Goal: Information Seeking & Learning: Check status

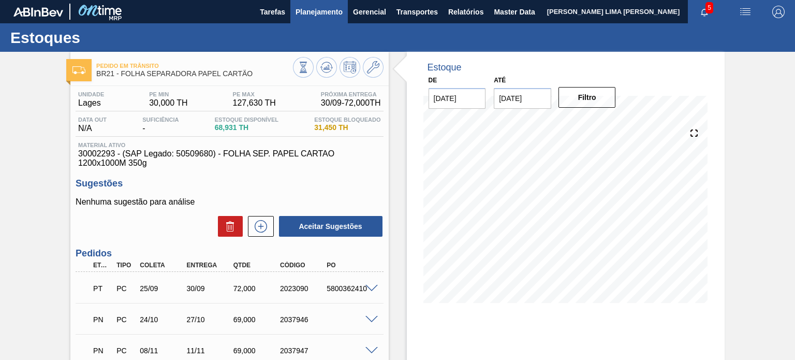
click at [296, 13] on span "Planejamento" at bounding box center [319, 12] width 47 height 12
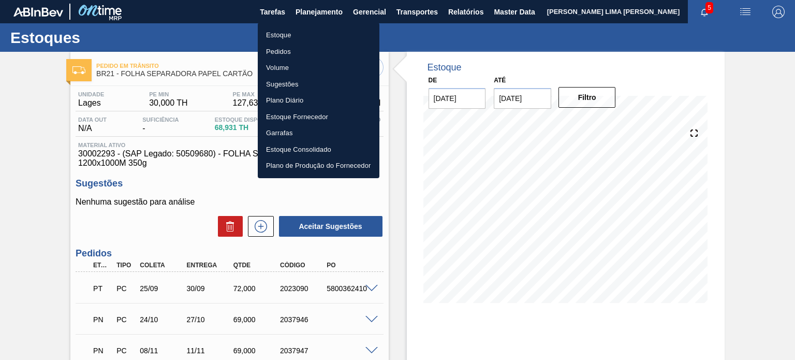
click at [304, 26] on ul "Estoque Pedidos Volume Sugestões Plano Diário Estoque Fornecedor Garrafas Estoq…" at bounding box center [319, 100] width 122 height 155
click at [313, 39] on li "Estoque" at bounding box center [319, 35] width 122 height 17
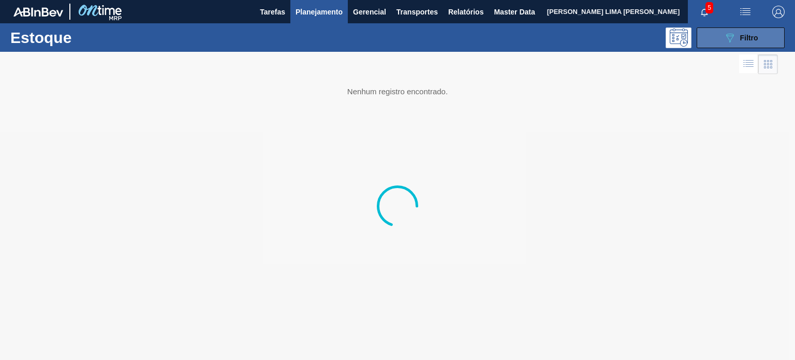
click at [743, 31] on button "089F7B8B-B2A5-4AFE-B5C0-19BA573D28AC Filtro" at bounding box center [741, 37] width 88 height 21
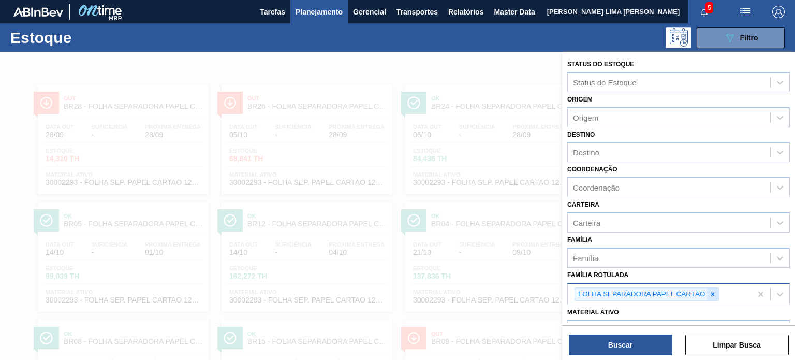
click at [711, 288] on div at bounding box center [712, 294] width 11 height 13
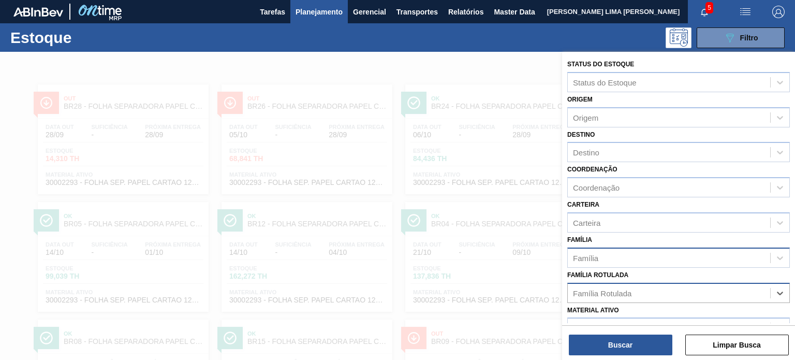
click at [683, 259] on div "Família" at bounding box center [669, 257] width 202 height 15
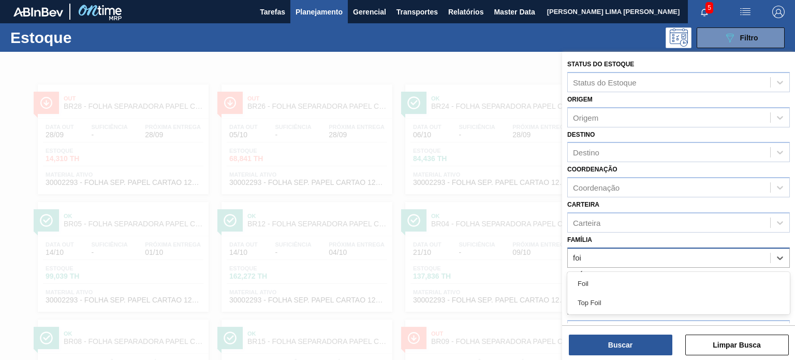
type input "foil"
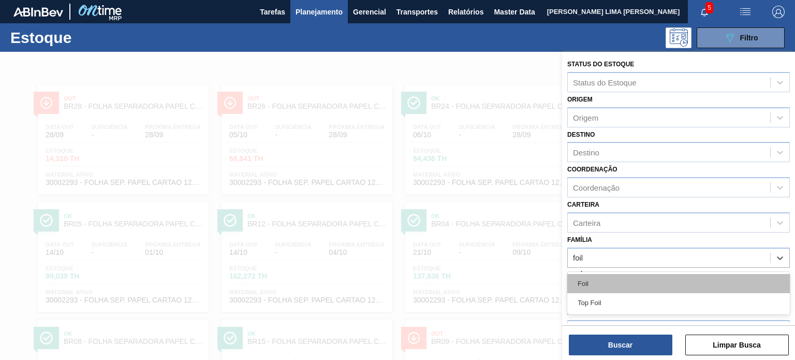
click at [659, 277] on div "Foil" at bounding box center [678, 283] width 223 height 19
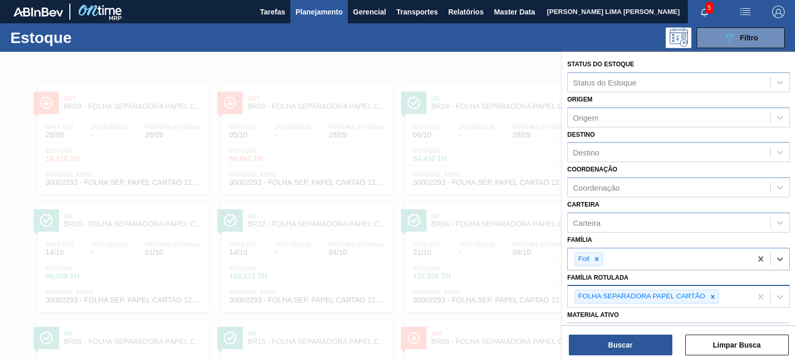
click at [638, 330] on div "Buscar Limpar Busca" at bounding box center [678, 339] width 233 height 29
click at [714, 297] on icon at bounding box center [712, 296] width 7 height 7
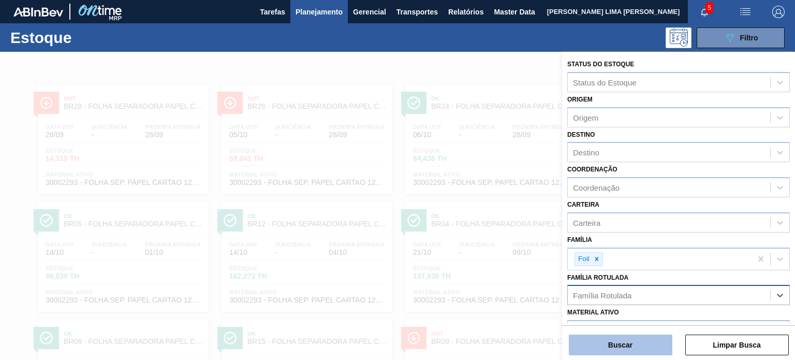
click at [656, 350] on button "Buscar" at bounding box center [621, 344] width 104 height 21
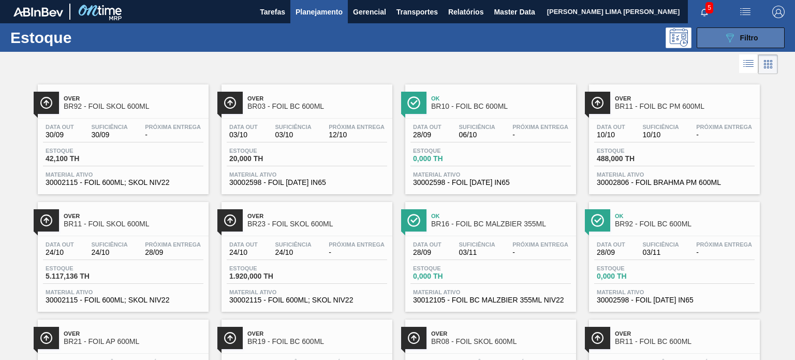
click at [720, 36] on button "089F7B8B-B2A5-4AFE-B5C0-19BA573D28AC Filtro" at bounding box center [741, 37] width 88 height 21
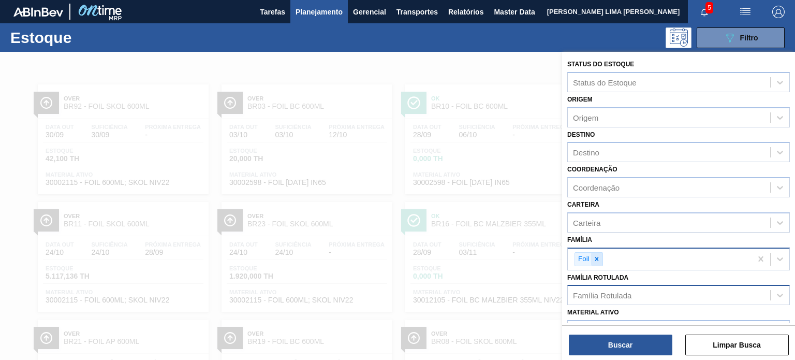
click at [596, 253] on div at bounding box center [596, 259] width 11 height 13
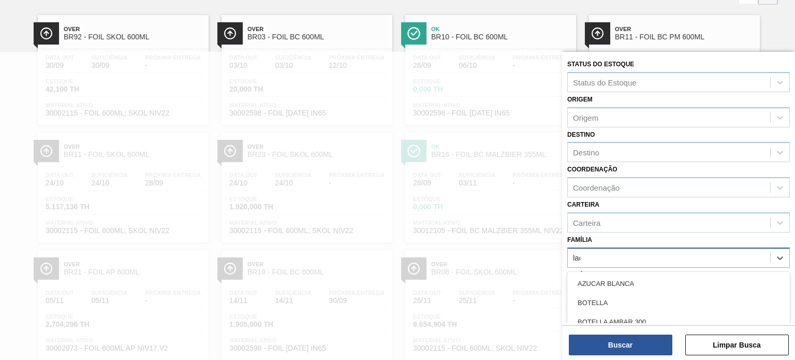
scroll to position [69, 0]
type input "lacre"
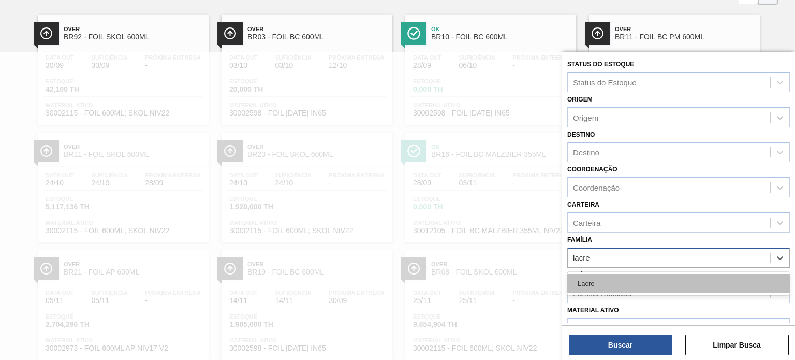
click at [603, 290] on div "Lacre" at bounding box center [678, 283] width 223 height 19
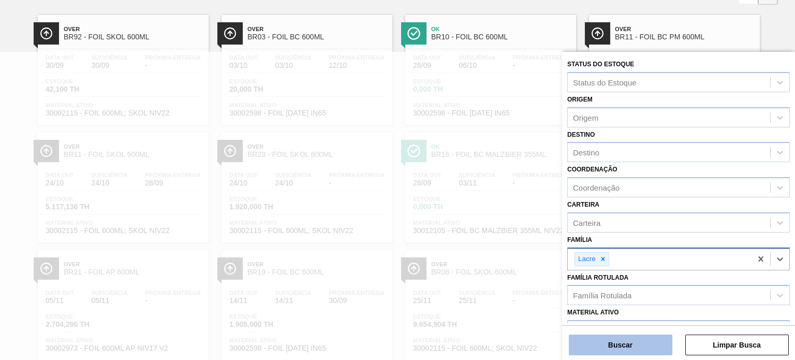
click at [623, 345] on button "Buscar" at bounding box center [621, 344] width 104 height 21
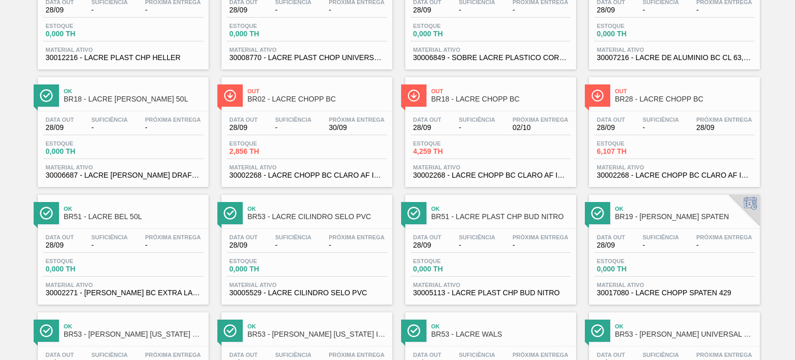
scroll to position [259, 0]
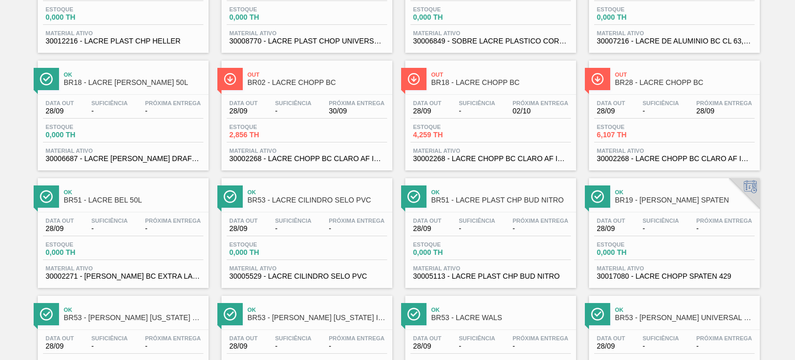
click at [464, 145] on div "Data out 28/09 Suficiência - Próxima Entrega 02/10 Estoque 4,259 TH Material at…" at bounding box center [490, 130] width 171 height 70
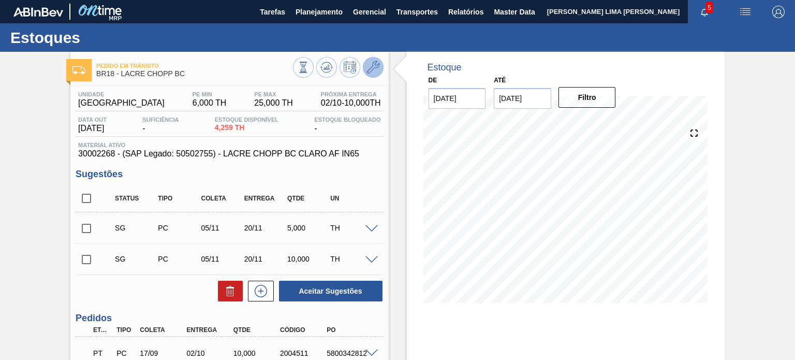
click at [371, 76] on button at bounding box center [373, 67] width 21 height 21
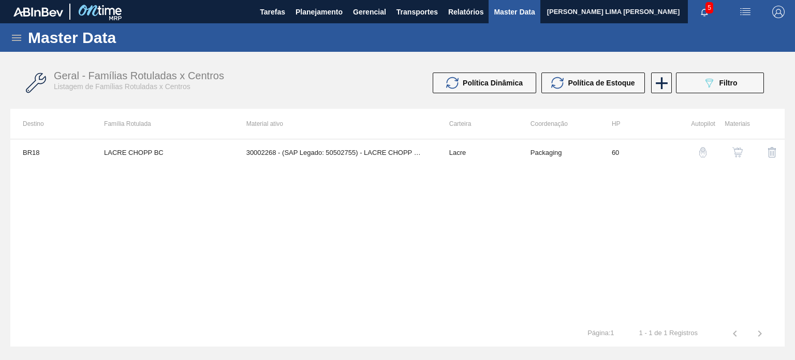
click at [741, 158] on button "button" at bounding box center [737, 152] width 25 height 25
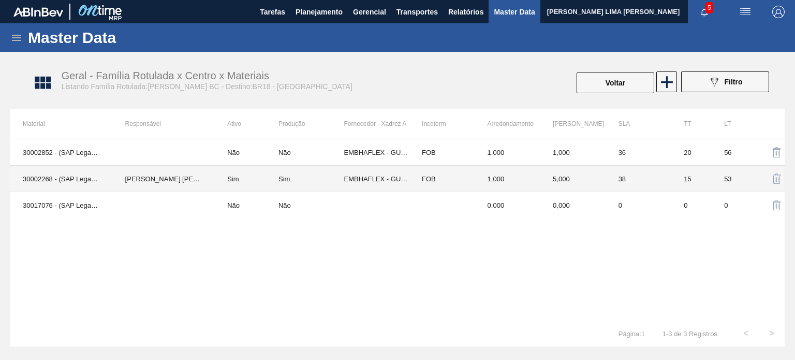
click at [193, 178] on td "[PERSON_NAME] [PERSON_NAME] [PERSON_NAME]" at bounding box center [164, 179] width 102 height 26
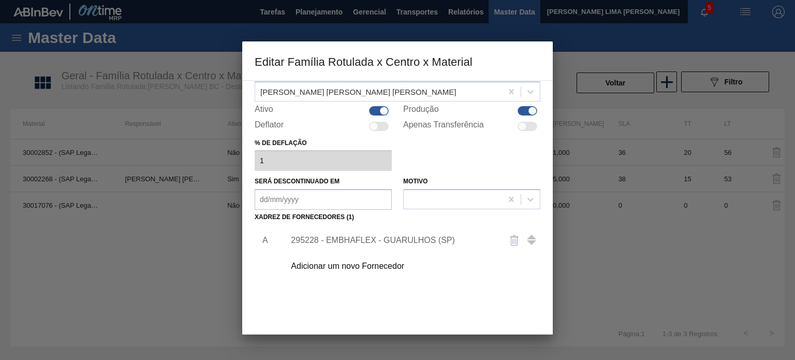
scroll to position [106, 0]
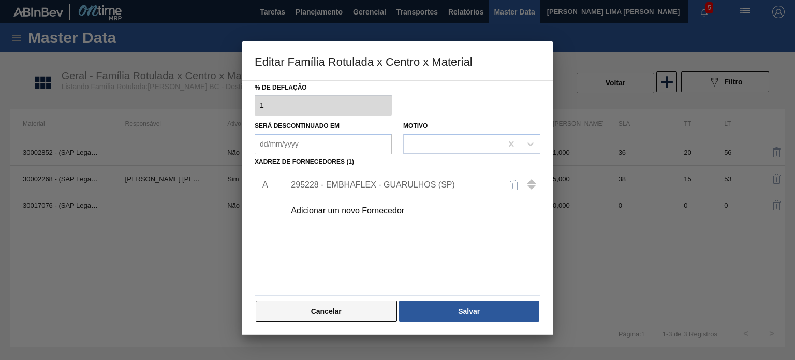
click at [344, 307] on button "Cancelar" at bounding box center [326, 311] width 141 height 21
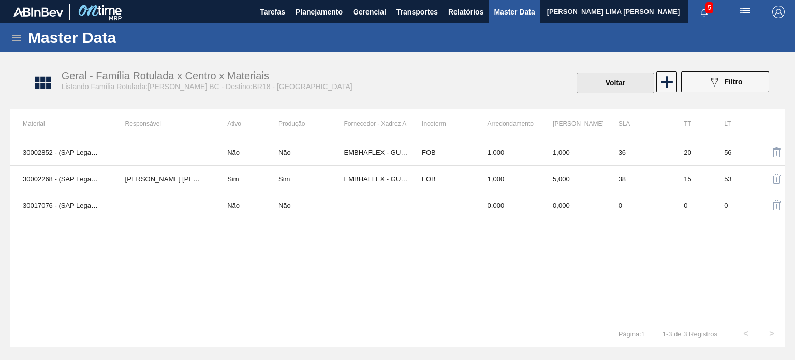
click at [617, 83] on button "Voltar" at bounding box center [616, 82] width 78 height 21
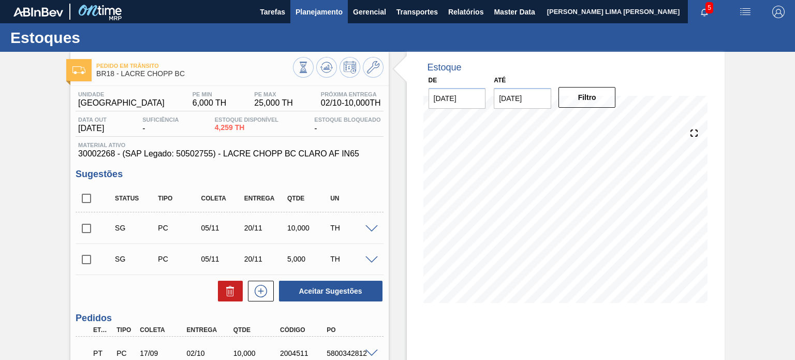
click at [333, 21] on button "Planejamento" at bounding box center [318, 11] width 57 height 23
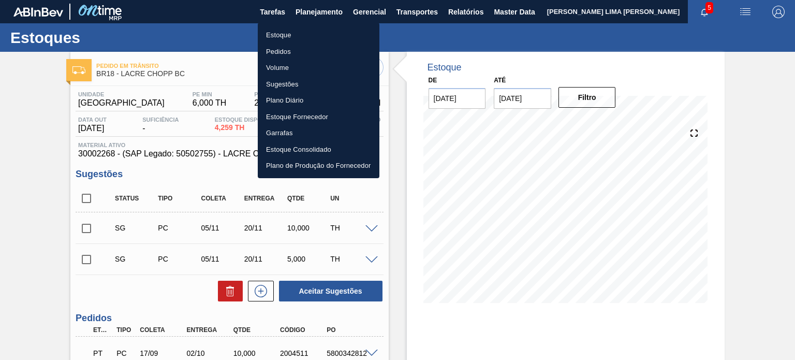
click at [317, 31] on li "Estoque" at bounding box center [319, 35] width 122 height 17
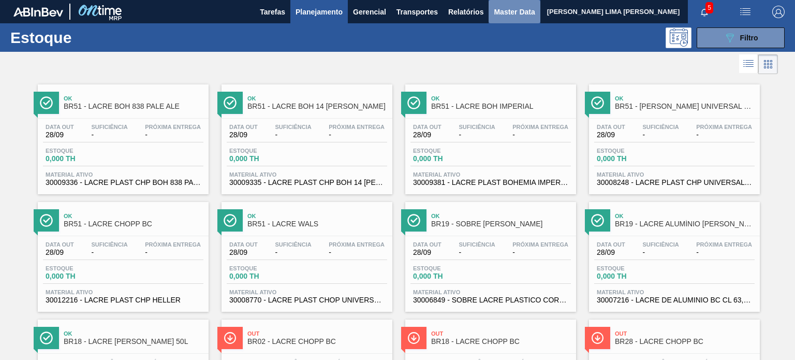
click at [491, 14] on button "Master Data" at bounding box center [514, 11] width 51 height 23
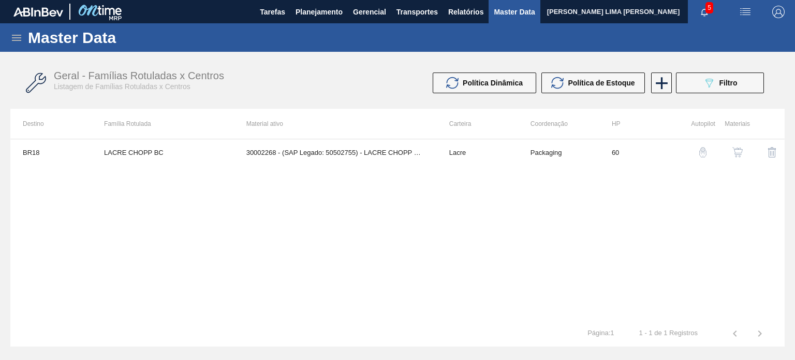
click at [14, 41] on icon at bounding box center [16, 38] width 12 height 12
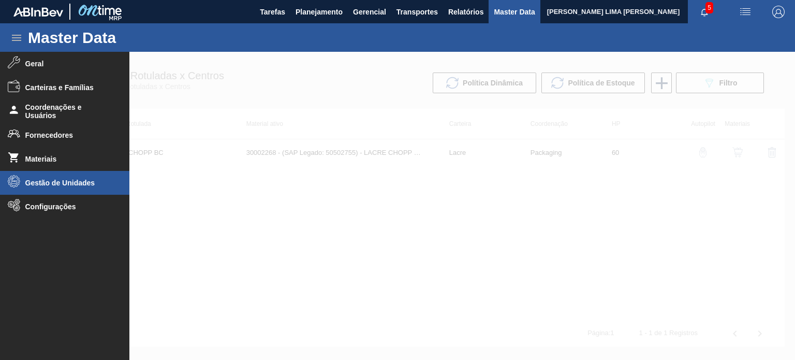
click at [13, 179] on icon at bounding box center [14, 181] width 12 height 12
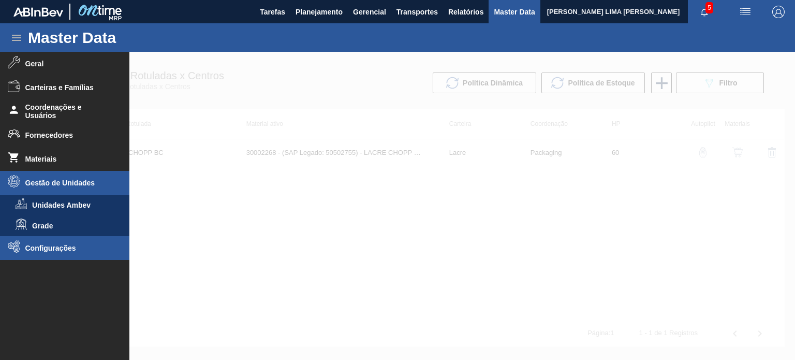
click at [11, 247] on icon at bounding box center [14, 246] width 12 height 12
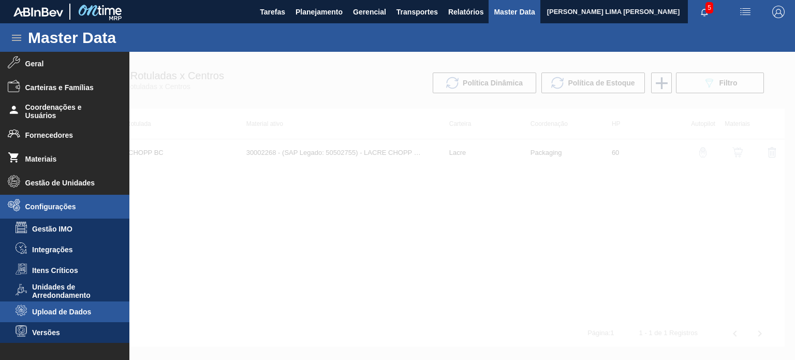
click at [22, 315] on icon at bounding box center [21, 310] width 11 height 11
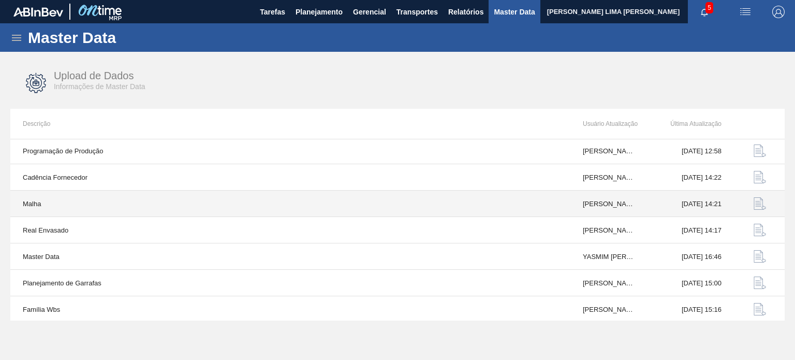
scroll to position [108, 0]
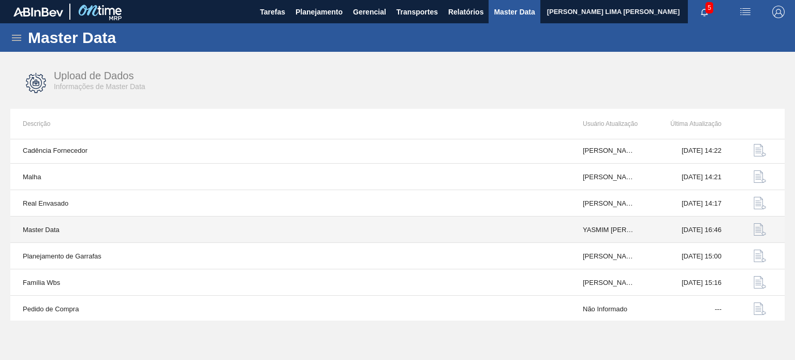
click at [756, 227] on img "button" at bounding box center [760, 229] width 12 height 12
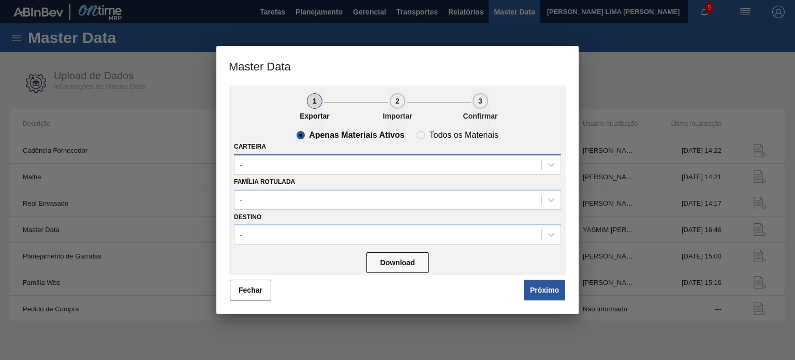
click at [241, 165] on div "-" at bounding box center [241, 164] width 3 height 9
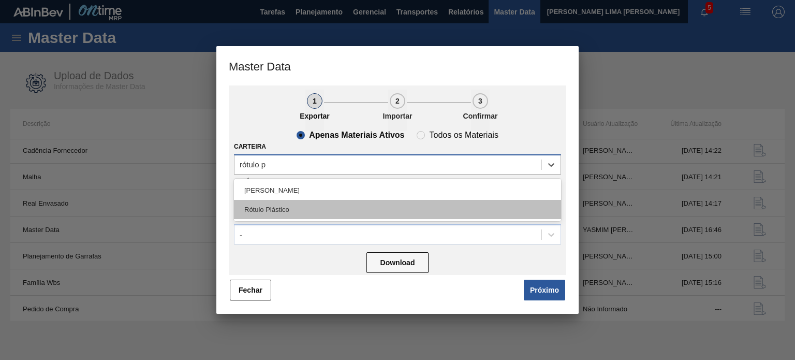
type input "rótulo pl"
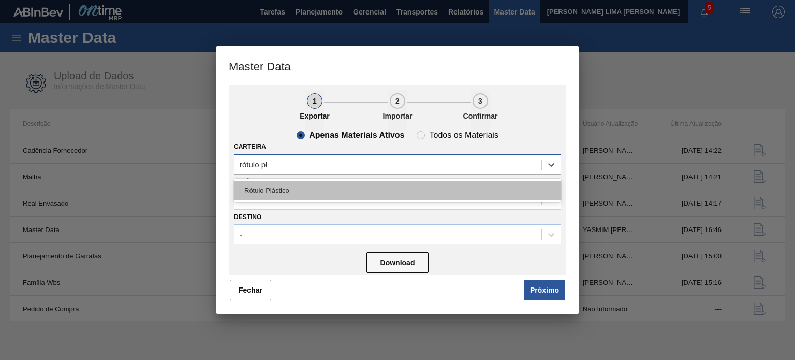
click at [340, 193] on div "Rótulo Plástico" at bounding box center [397, 190] width 327 height 19
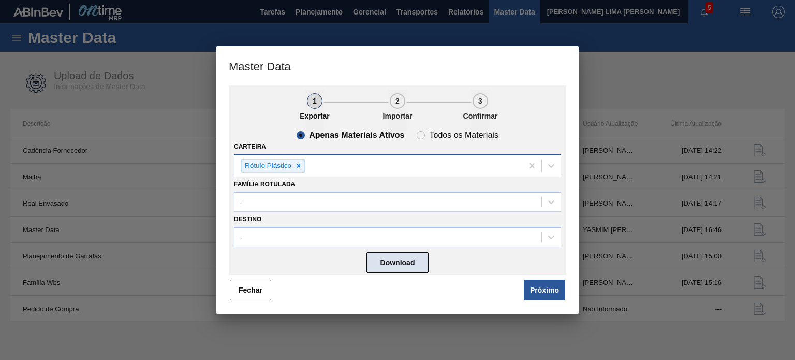
click at [404, 271] on button "Download" at bounding box center [398, 262] width 62 height 21
drag, startPoint x: 263, startPoint y: 288, endPoint x: 357, endPoint y: 217, distance: 118.2
click at [263, 288] on button "Fechar" at bounding box center [250, 290] width 41 height 21
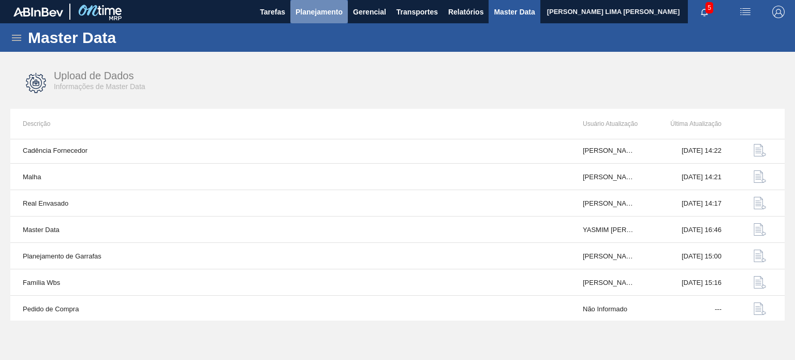
click at [311, 18] on button "Planejamento" at bounding box center [318, 11] width 57 height 23
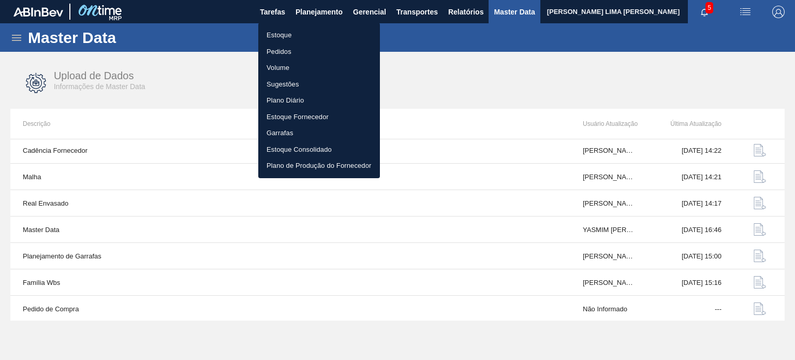
click at [312, 31] on li "Estoque" at bounding box center [319, 35] width 122 height 17
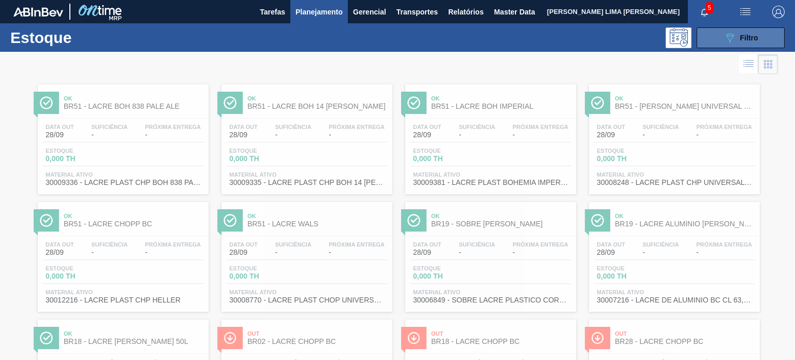
click at [756, 41] on span "Filtro" at bounding box center [749, 38] width 18 height 8
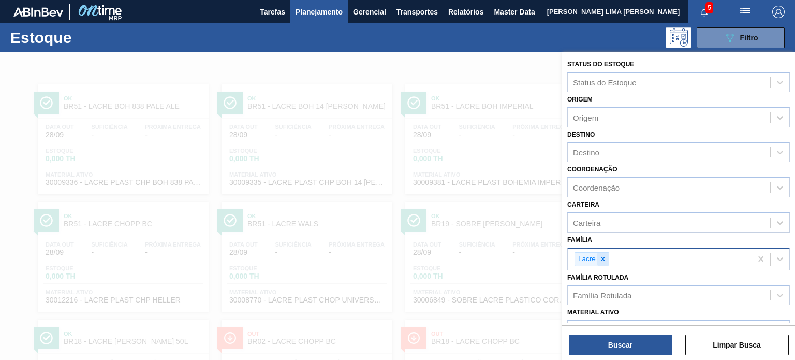
click at [600, 255] on icon at bounding box center [602, 258] width 7 height 7
click at [610, 285] on div "Família Rotulada" at bounding box center [669, 292] width 202 height 15
paste Rotulada "RÓTULO PLÁSTICO GCA 200ML H"
click at [603, 257] on icon at bounding box center [603, 259] width 4 height 4
type Rotulada "RÓTULO PLÁSTICO GCA 200ML H"
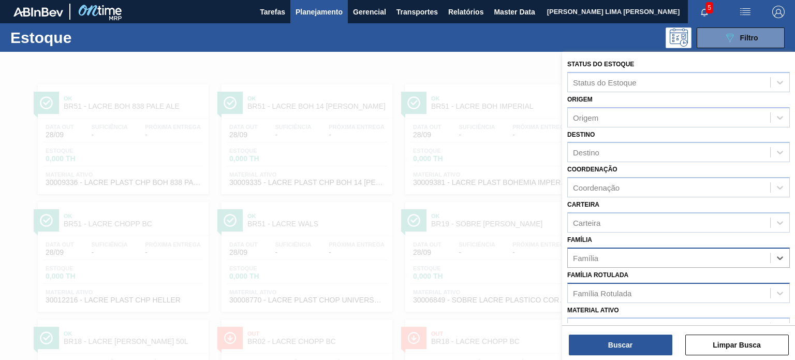
click at [628, 288] on div "Família Rotulada" at bounding box center [602, 292] width 58 height 9
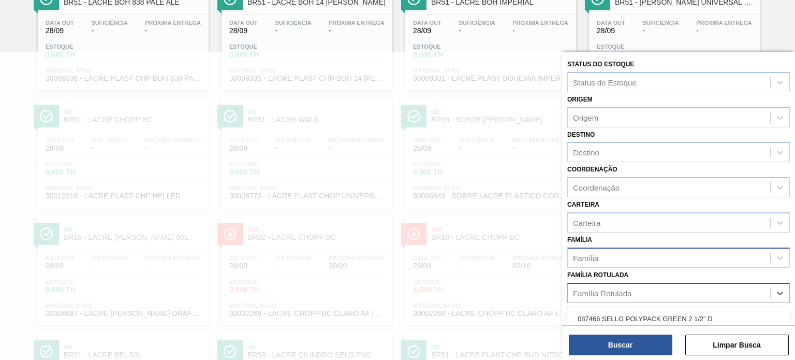
paste Rotulada "RÓTULO PLÁSTICO GCA 200ML H"
type Rotulada "RÓTULO PLÁSTICO GCA 200ML H"
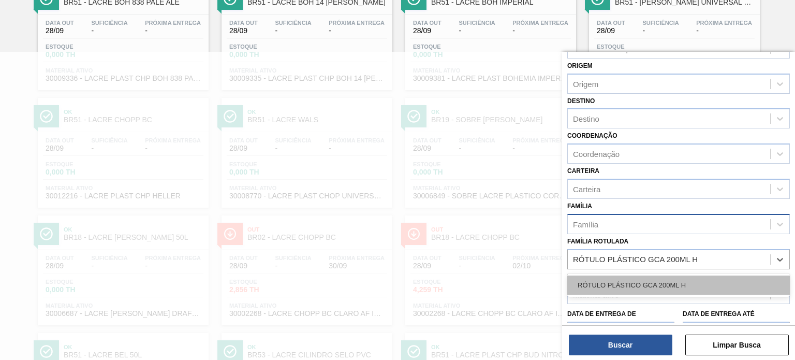
scroll to position [52, 0]
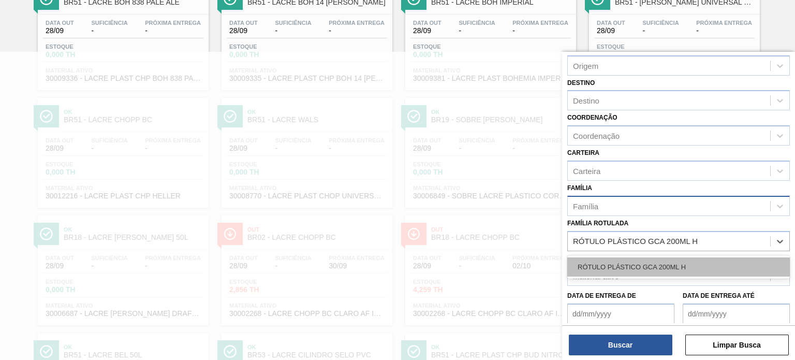
click at [658, 267] on div "RÓTULO PLÁSTICO GCA 200ML H" at bounding box center [678, 266] width 223 height 19
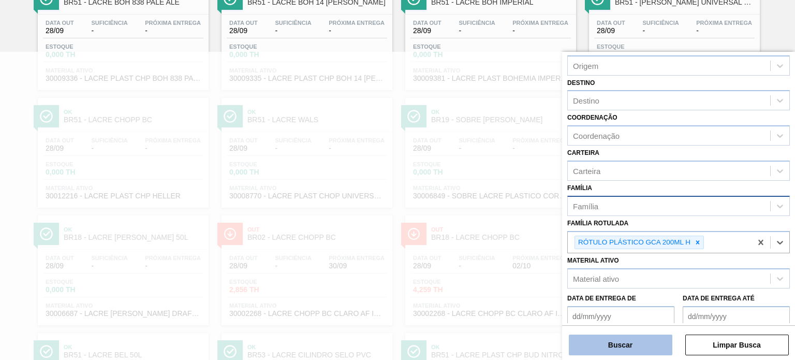
click at [627, 347] on button "Buscar" at bounding box center [621, 344] width 104 height 21
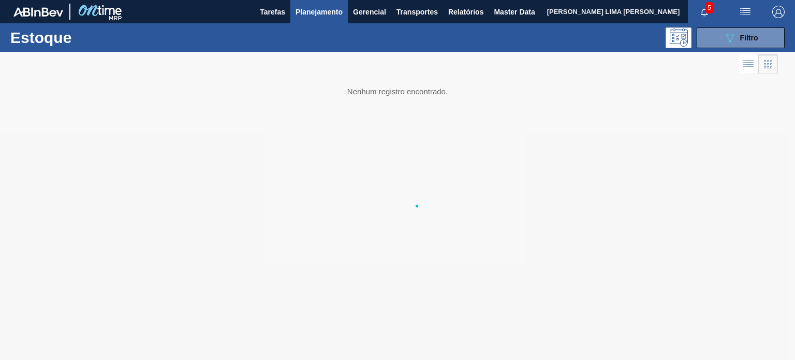
scroll to position [0, 0]
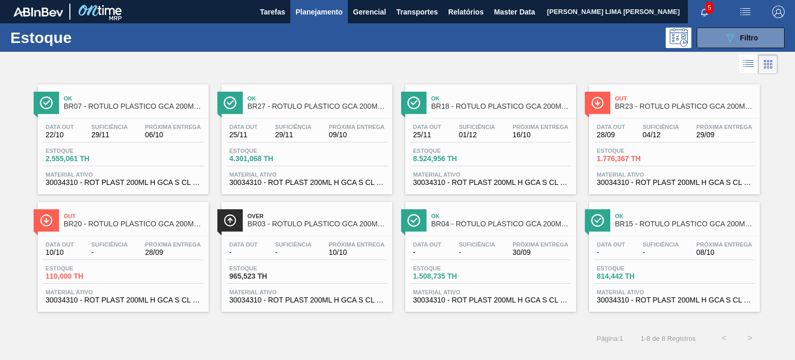
click at [141, 133] on div "Data out 22/10 Suficiência 29/11 Próxima Entrega 06/10" at bounding box center [123, 133] width 160 height 19
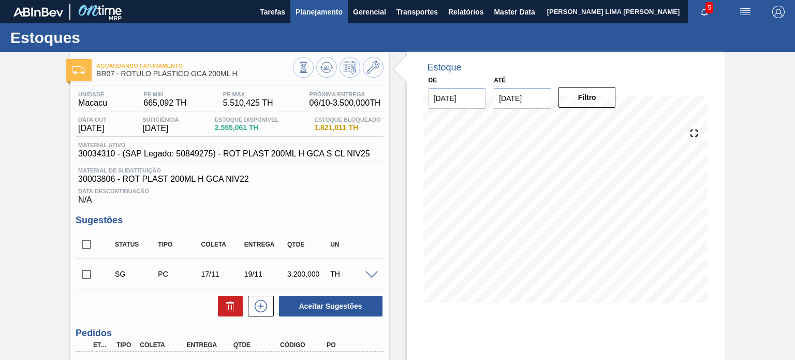
click at [317, 16] on span "Planejamento" at bounding box center [319, 12] width 47 height 12
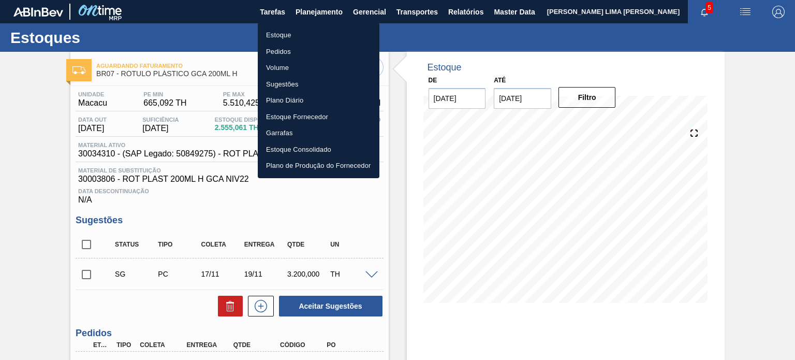
click at [297, 31] on li "Estoque" at bounding box center [319, 35] width 122 height 17
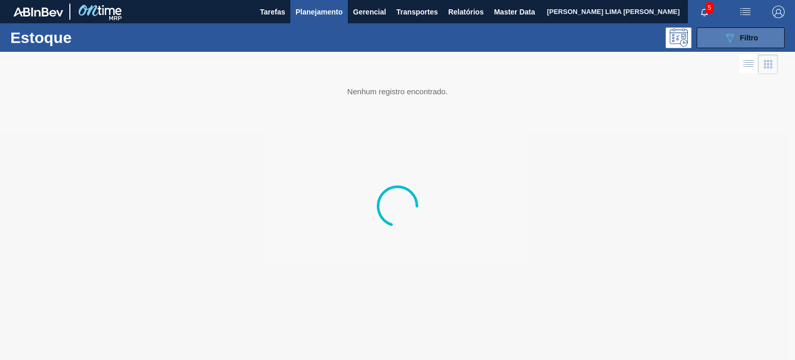
click at [758, 35] on span "Filtro" at bounding box center [749, 38] width 18 height 8
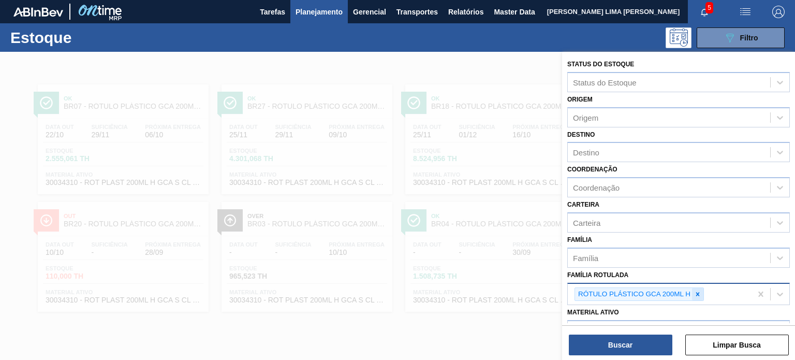
click at [697, 294] on icon at bounding box center [697, 293] width 7 height 7
paste Rotulada "RÓTULO PLÁSTICO GCA 200ML H"
type Rotulada "RÓTULO PLÁSTICO GCA 200ML H"
click at [697, 298] on div "RÓTULO PLÁSTICO GCA 200ML H" at bounding box center [639, 294] width 129 height 14
click at [696, 296] on div at bounding box center [697, 294] width 11 height 13
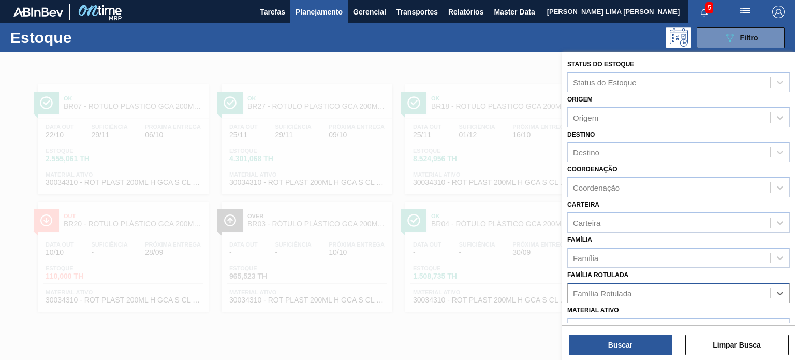
paste Rotulada "RÓTULO PLÁSTICO GCA 200ML H"
type Rotulada "RÓTULO PLÁSTICO GCA 200ML H"
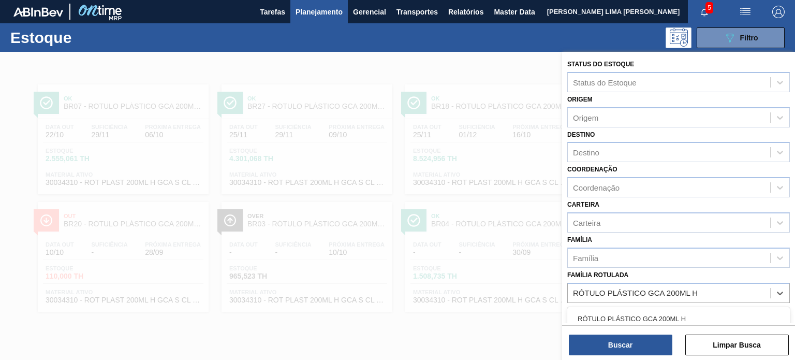
click at [662, 314] on div "RÓTULO PLÁSTICO GCA 200ML H" at bounding box center [678, 318] width 223 height 19
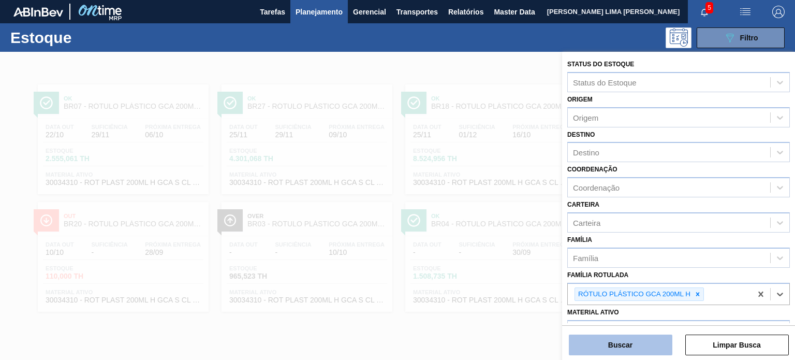
click at [648, 338] on button "Buscar" at bounding box center [621, 344] width 104 height 21
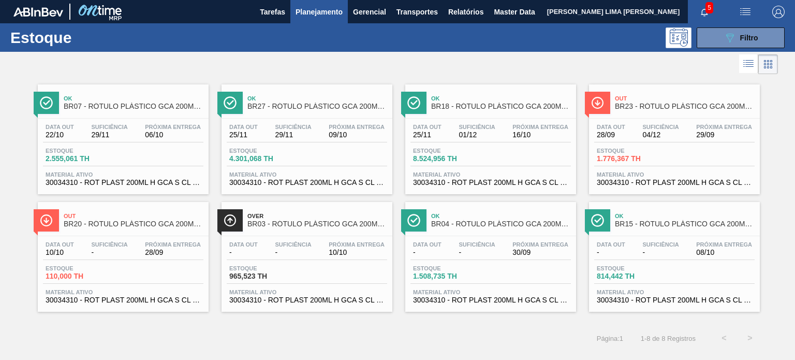
click at [629, 254] on div "Data out - Suficiência - Próxima Entrega 08/10" at bounding box center [674, 250] width 160 height 19
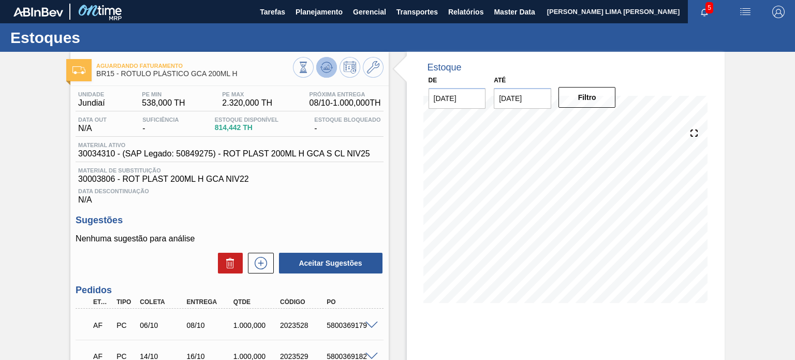
click at [327, 71] on icon at bounding box center [326, 67] width 12 height 12
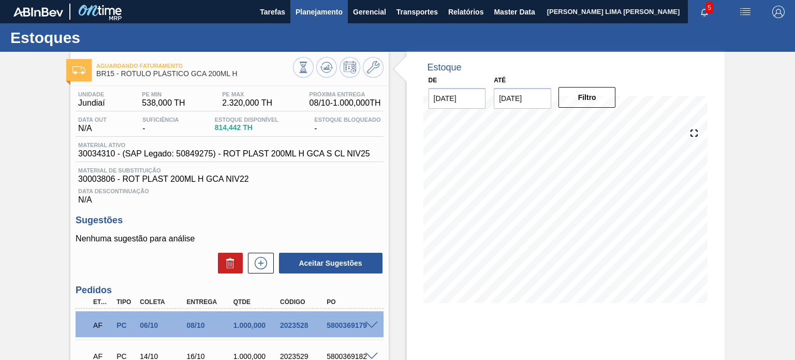
click at [321, 14] on span "Planejamento" at bounding box center [319, 12] width 47 height 12
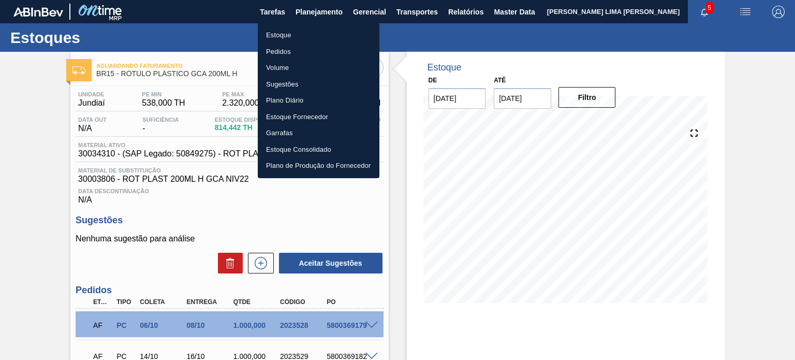
click at [306, 26] on ul "Estoque Pedidos Volume Sugestões Plano Diário Estoque Fornecedor Garrafas Estoq…" at bounding box center [319, 100] width 122 height 155
click at [328, 32] on li "Estoque" at bounding box center [319, 35] width 122 height 17
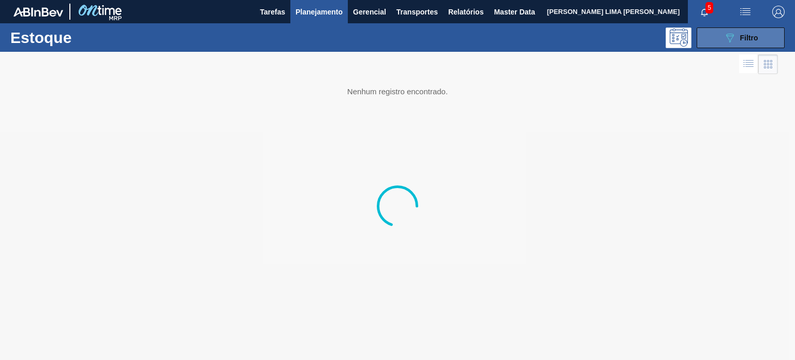
click at [759, 42] on button "089F7B8B-B2A5-4AFE-B5C0-19BA573D28AC Filtro" at bounding box center [741, 37] width 88 height 21
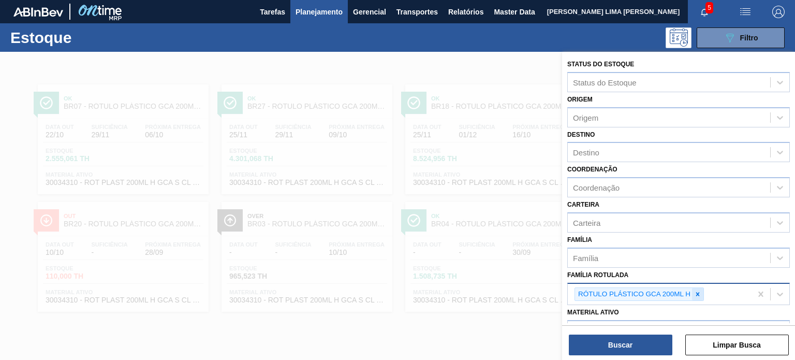
click at [697, 296] on div at bounding box center [697, 294] width 11 height 13
paste Rotulada "RÓTULO PLÁSTICO PC 2L AH"
type Rotulada "RÓTULO PLÁSTICO PC 2L AH"
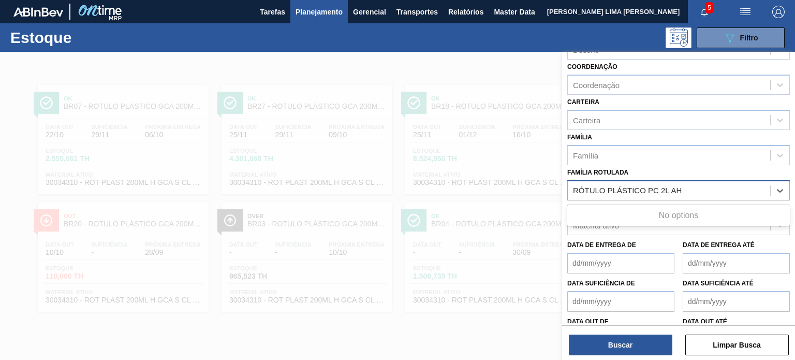
scroll to position [104, 0]
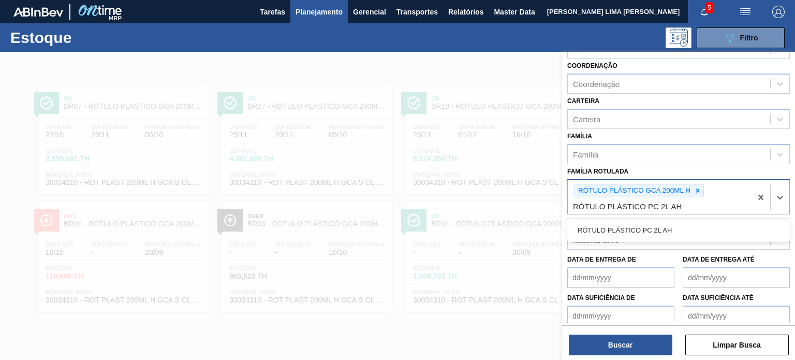
click at [695, 188] on icon at bounding box center [697, 190] width 7 height 7
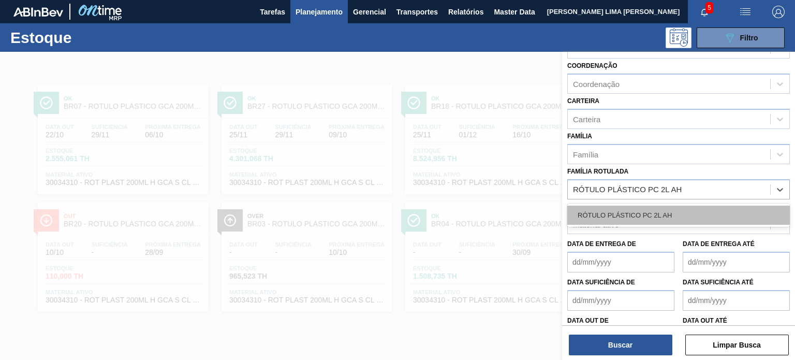
click at [663, 210] on div "RÓTULO PLÁSTICO PC 2L AH" at bounding box center [678, 215] width 223 height 19
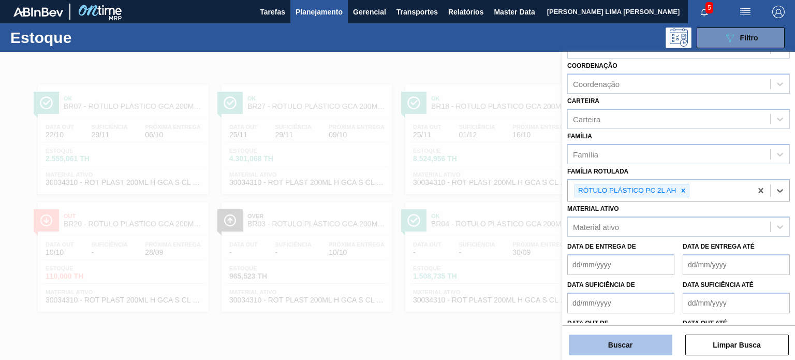
click at [637, 339] on button "Buscar" at bounding box center [621, 344] width 104 height 21
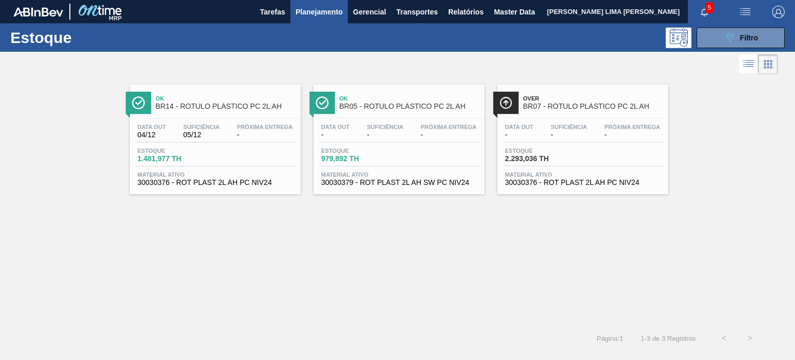
click at [236, 105] on span "BR14 - RÓTULO PLÁSTICO PC 2L AH" at bounding box center [226, 106] width 140 height 8
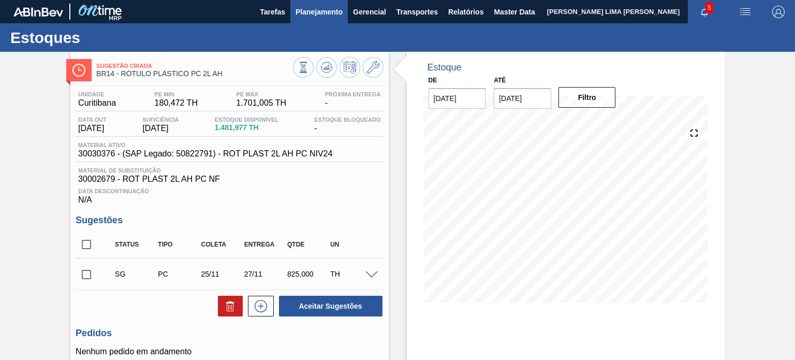
click at [321, 8] on span "Planejamento" at bounding box center [319, 12] width 47 height 12
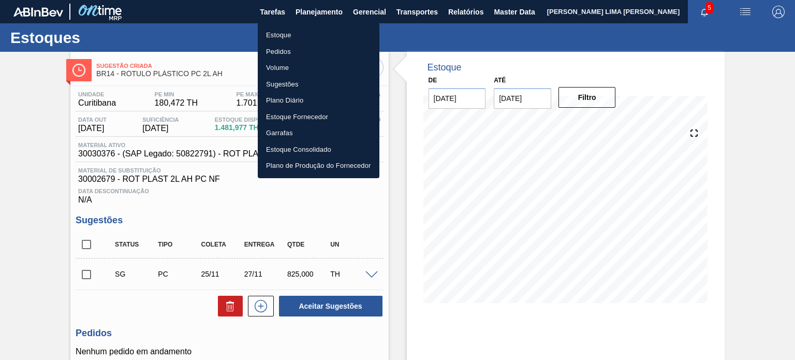
click at [295, 30] on li "Estoque" at bounding box center [319, 35] width 122 height 17
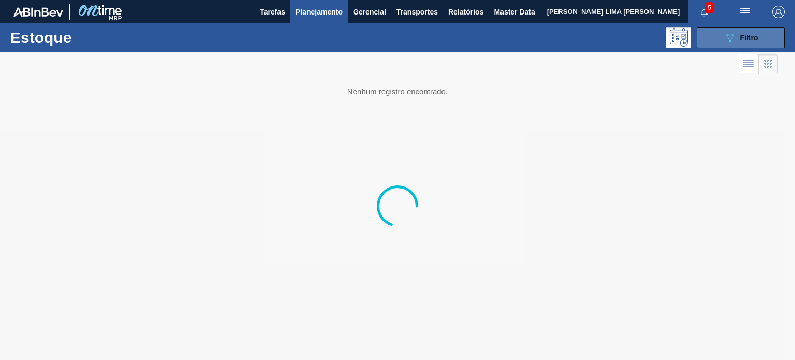
click at [727, 36] on icon "089F7B8B-B2A5-4AFE-B5C0-19BA573D28AC" at bounding box center [730, 38] width 12 height 12
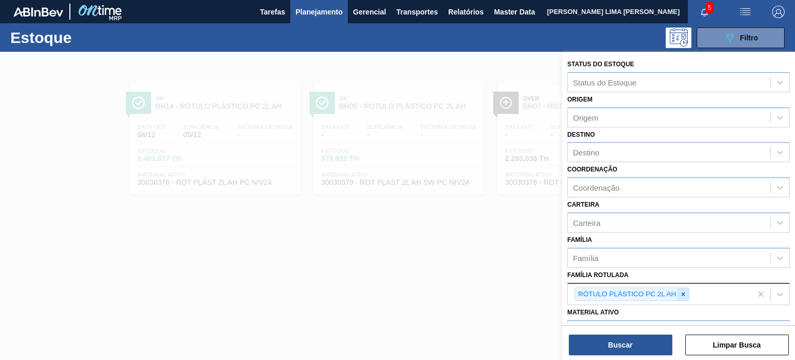
click at [679, 290] on div at bounding box center [683, 294] width 11 height 13
paste Rotulada "RÓTULO PLÁSTICO PC 2L H"
type Rotulada "RÓTULO PLÁSTICO PC 2L H"
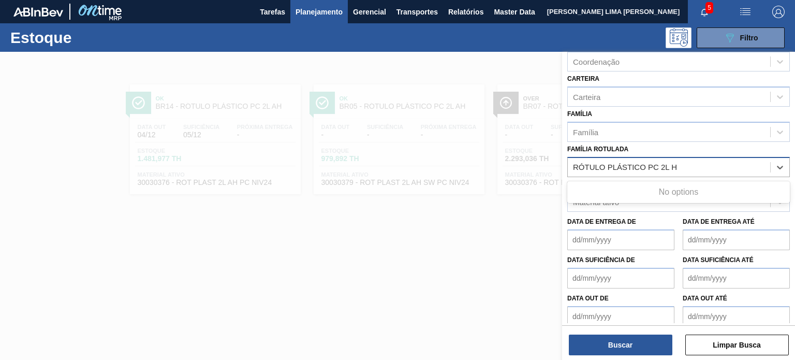
scroll to position [132, 0]
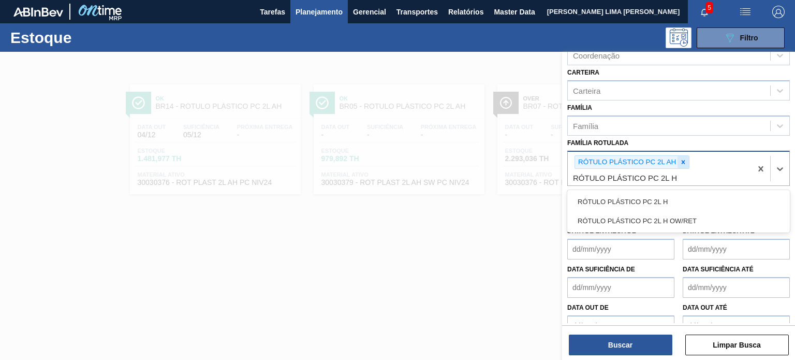
click at [680, 159] on icon at bounding box center [683, 161] width 7 height 7
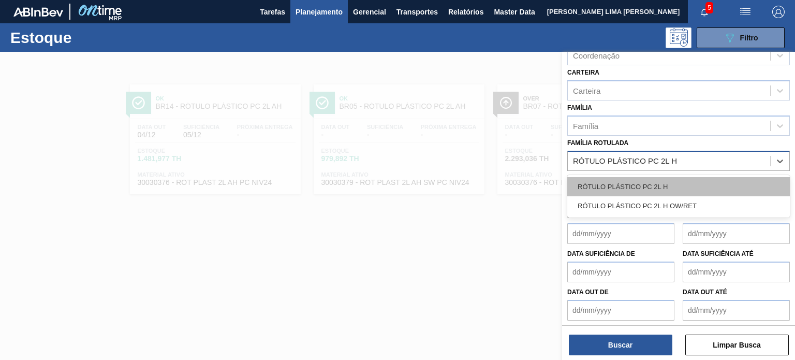
click at [668, 178] on div "RÓTULO PLÁSTICO PC 2L H" at bounding box center [678, 186] width 223 height 19
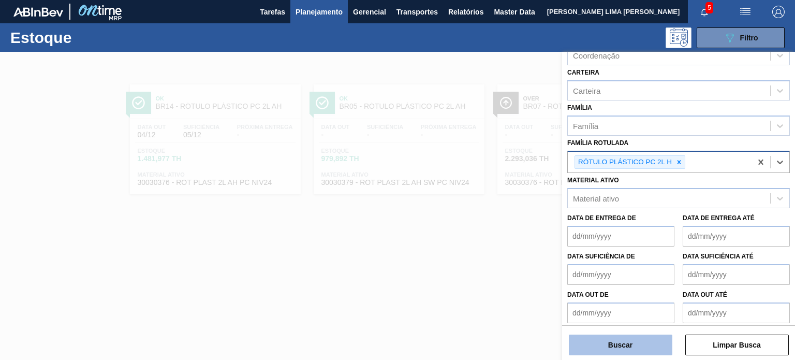
click at [634, 341] on button "Buscar" at bounding box center [621, 344] width 104 height 21
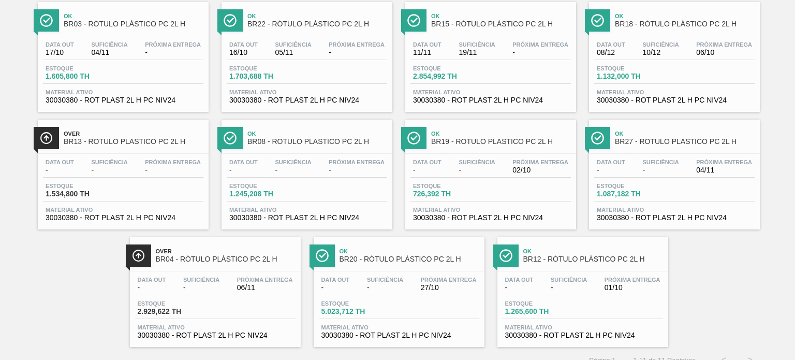
scroll to position [94, 0]
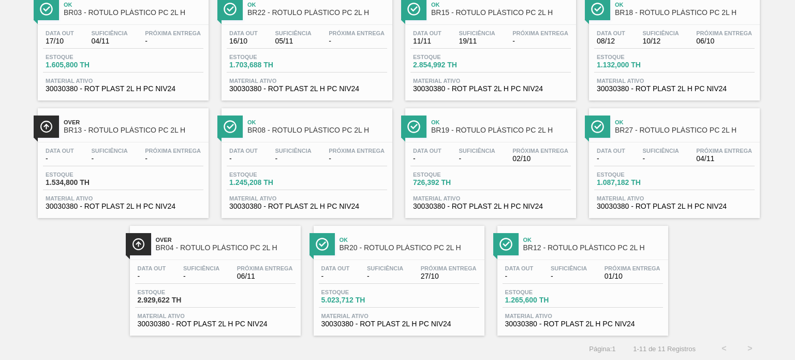
click at [640, 174] on span "Estoque" at bounding box center [633, 174] width 72 height 6
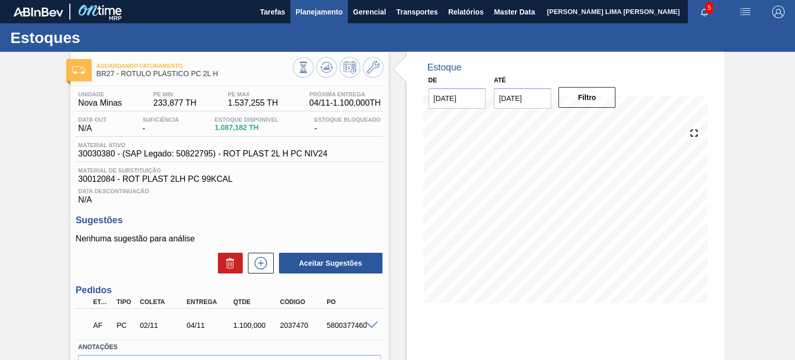
click at [306, 18] on button "Planejamento" at bounding box center [318, 11] width 57 height 23
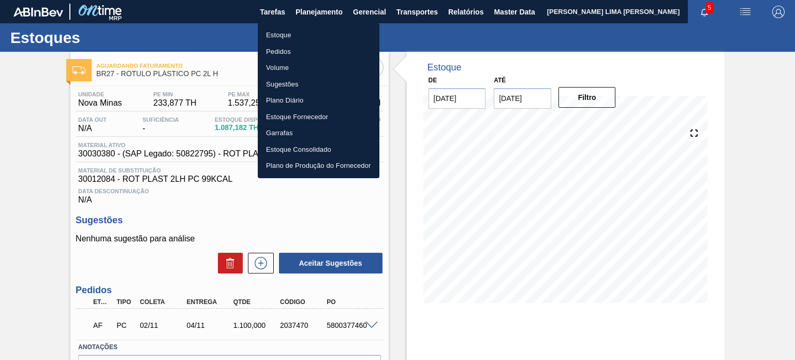
click at [287, 33] on li "Estoque" at bounding box center [319, 35] width 122 height 17
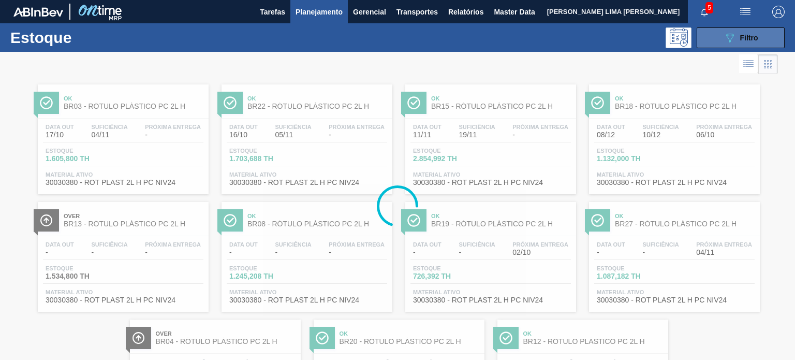
click at [709, 33] on button "089F7B8B-B2A5-4AFE-B5C0-19BA573D28AC Filtro" at bounding box center [741, 37] width 88 height 21
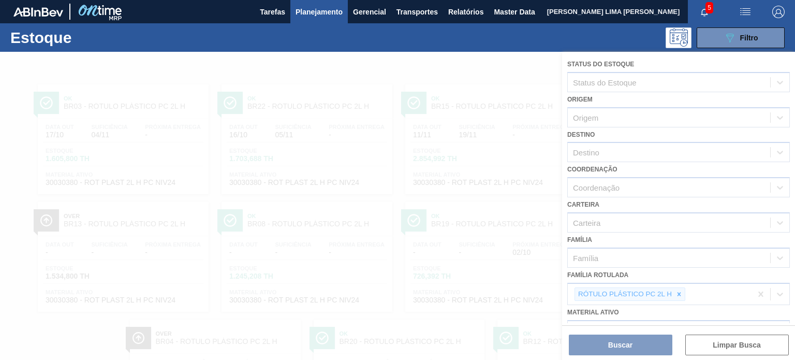
click at [675, 297] on div at bounding box center [397, 206] width 795 height 308
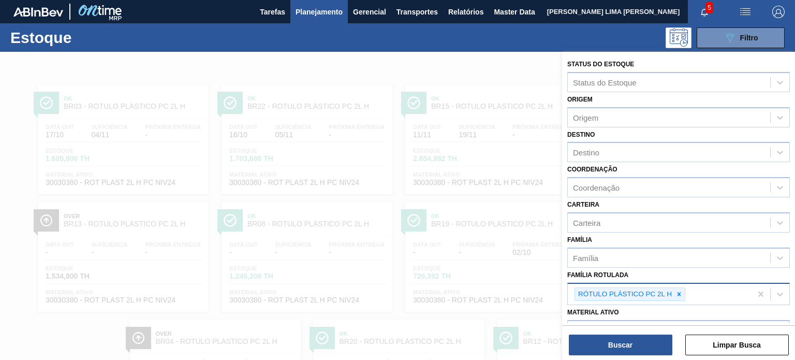
click at [683, 294] on div at bounding box center [678, 294] width 11 height 13
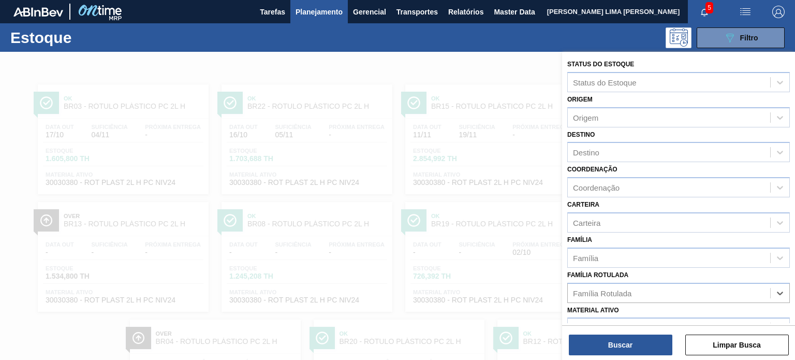
paste Rotulada "RÓTULO PLÁSTICO SUKITA 1L H"
type Rotulada "RÓTULO PLÁSTICO SUKITA 1L H"
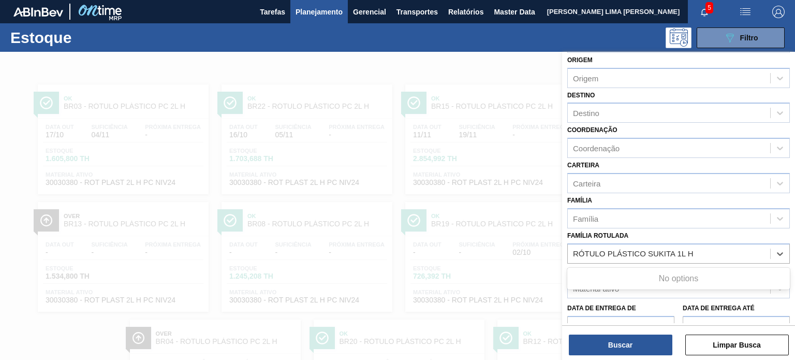
scroll to position [104, 0]
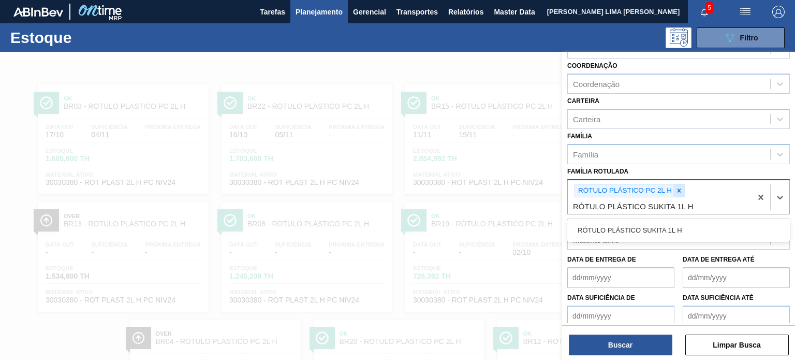
click at [681, 188] on icon at bounding box center [679, 190] width 7 height 7
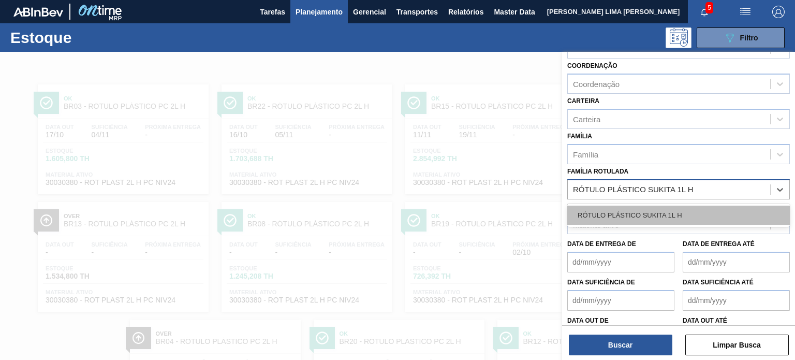
click at [676, 213] on div "RÓTULO PLÁSTICO SUKITA 1L H" at bounding box center [678, 215] width 223 height 19
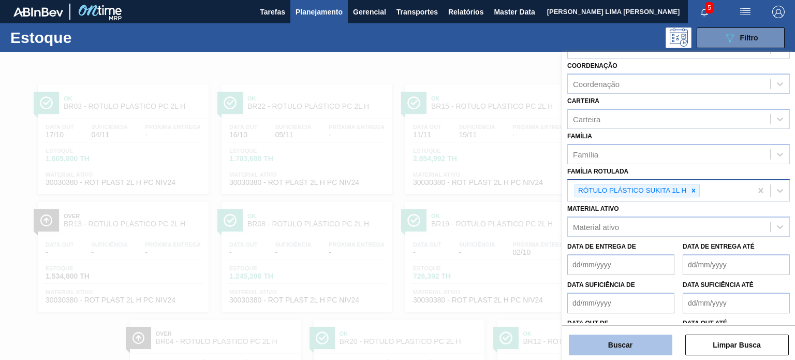
click at [647, 338] on button "Buscar" at bounding box center [621, 344] width 104 height 21
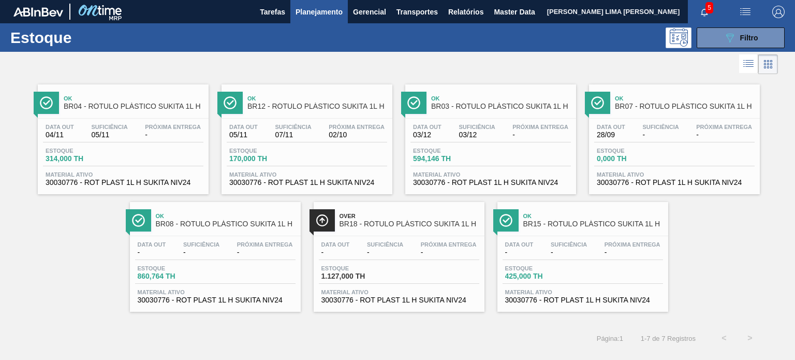
click at [229, 244] on div "Data out - Suficiência - Próxima Entrega -" at bounding box center [215, 250] width 160 height 19
